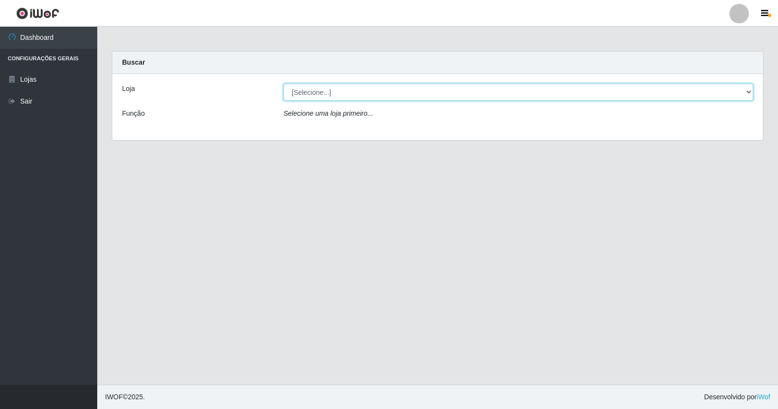
click at [338, 93] on select "[Selecione...] Rede Potiguar 4 - Extremoz" at bounding box center [519, 92] width 470 height 17
select select "78"
click at [284, 84] on select "[Selecione...] Rede Potiguar 4 - Extremoz" at bounding box center [519, 92] width 470 height 17
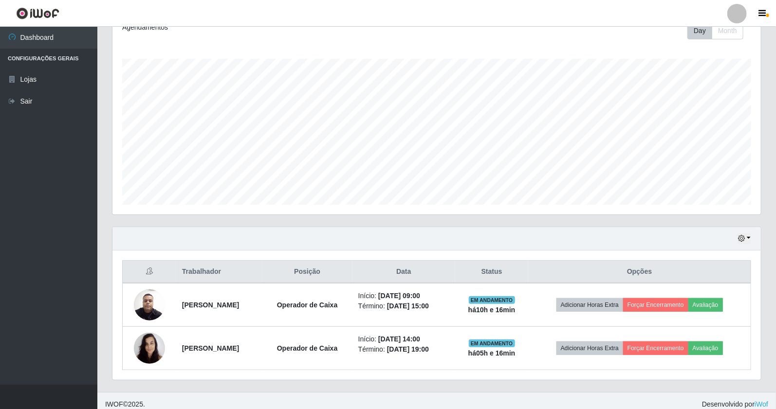
scroll to position [151, 0]
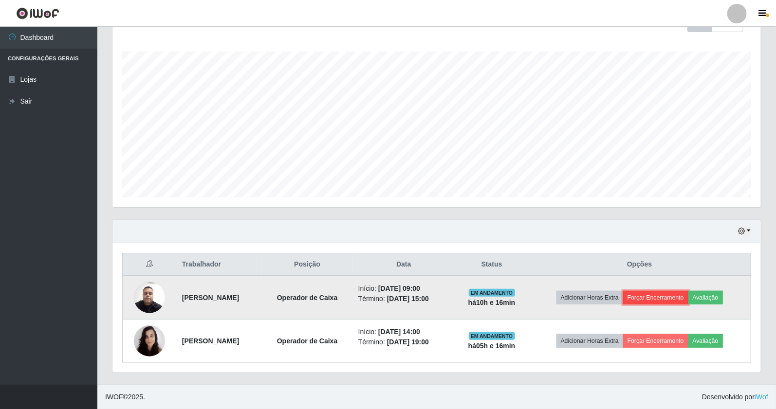
click at [674, 293] on button "Forçar Encerramento" at bounding box center [655, 298] width 65 height 14
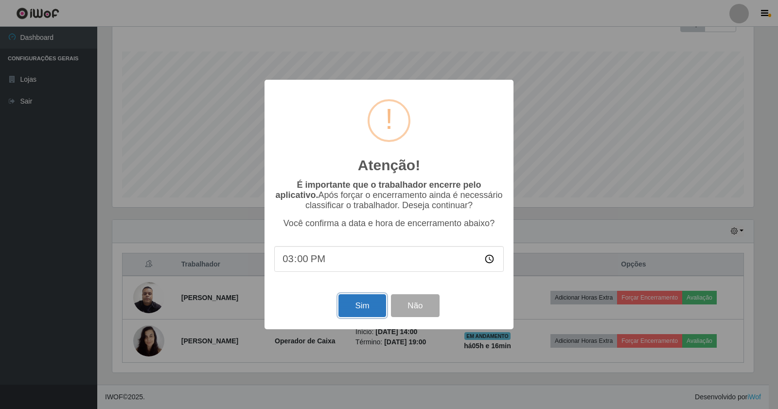
click at [366, 307] on button "Sim" at bounding box center [362, 305] width 47 height 23
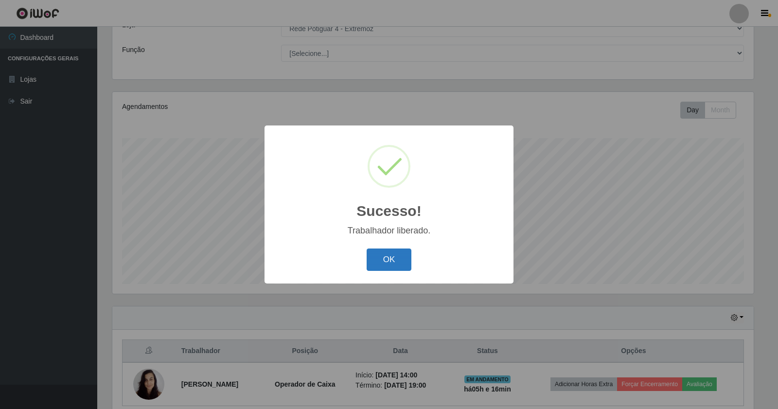
click at [396, 265] on button "OK" at bounding box center [389, 260] width 45 height 23
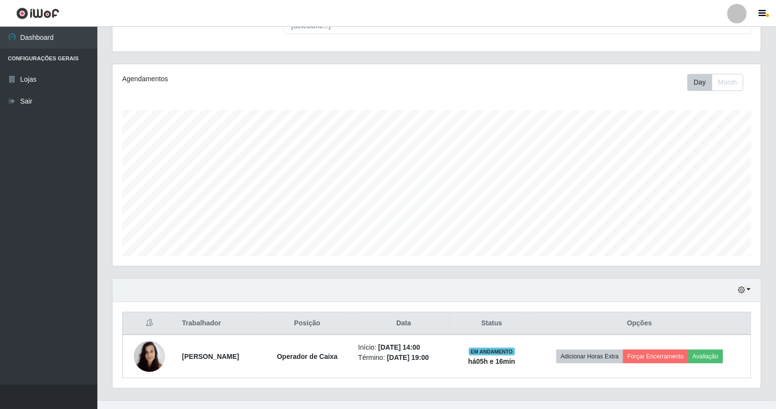
scroll to position [107, 0]
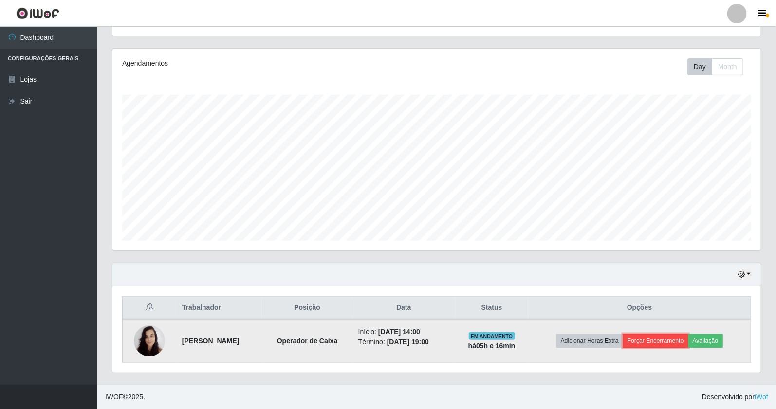
click at [646, 339] on button "Forçar Encerramento" at bounding box center [655, 341] width 65 height 14
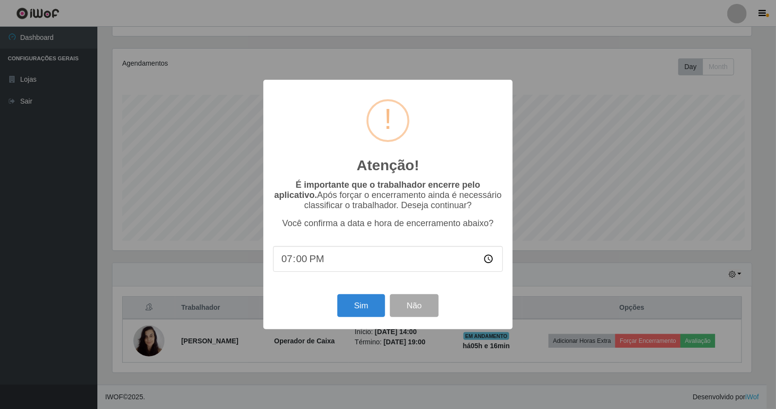
scroll to position [201, 641]
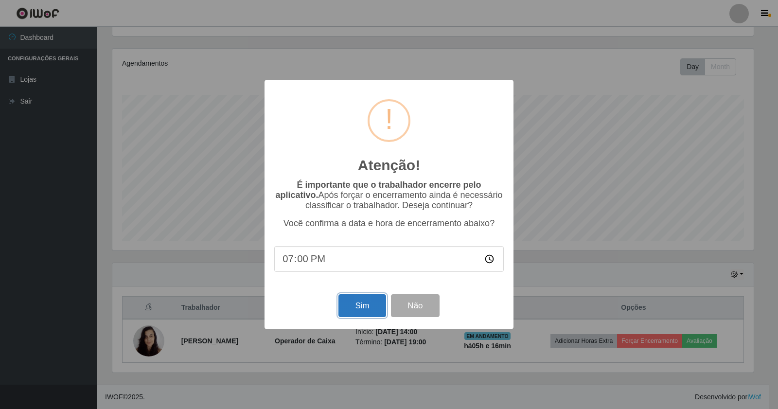
click at [370, 307] on button "Sim" at bounding box center [362, 305] width 47 height 23
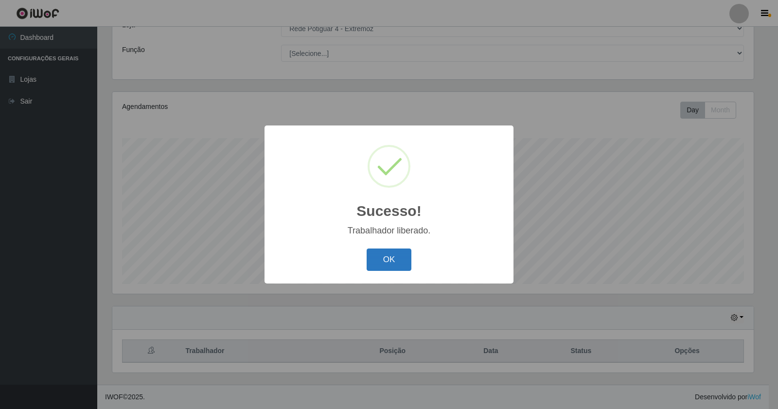
click at [397, 261] on button "OK" at bounding box center [389, 260] width 45 height 23
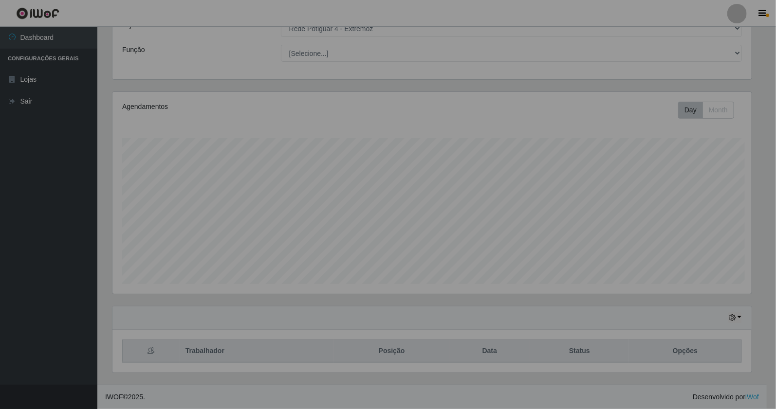
scroll to position [201, 648]
